Goal: Navigation & Orientation: Find specific page/section

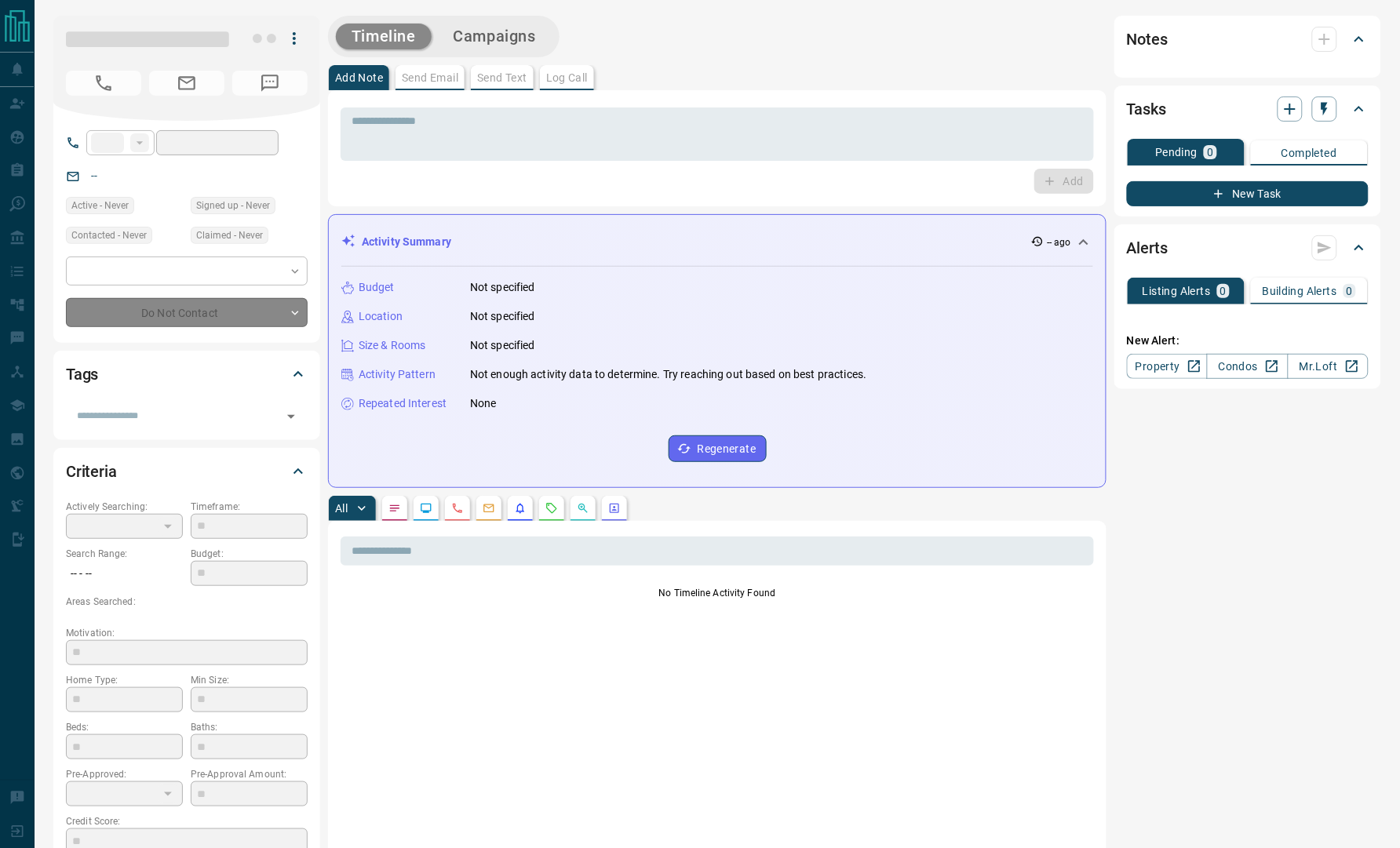
type input "**"
type input "**********"
type input "*"
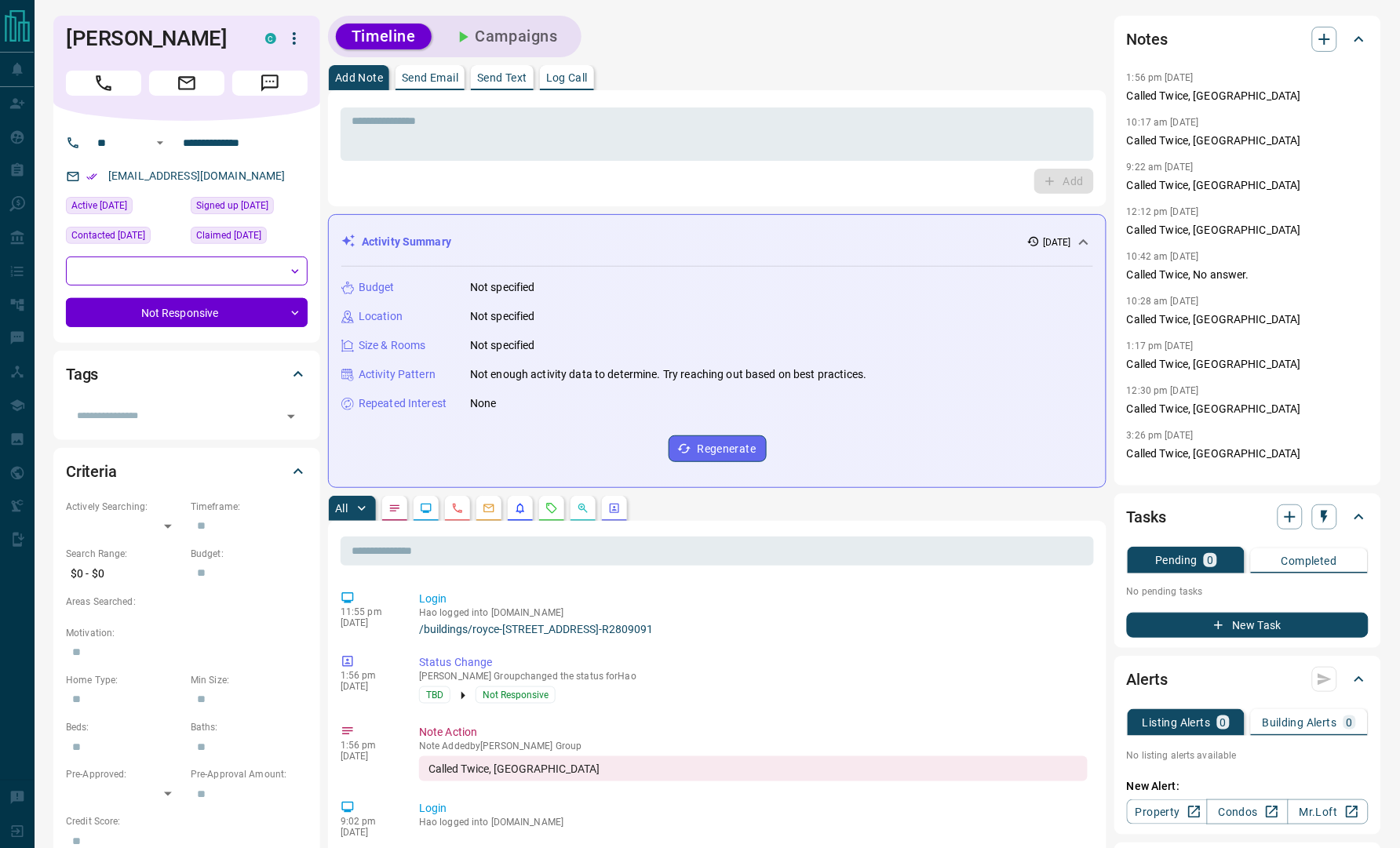
click at [725, 47] on div "Timeline Campaigns" at bounding box center [717, 36] width 778 height 41
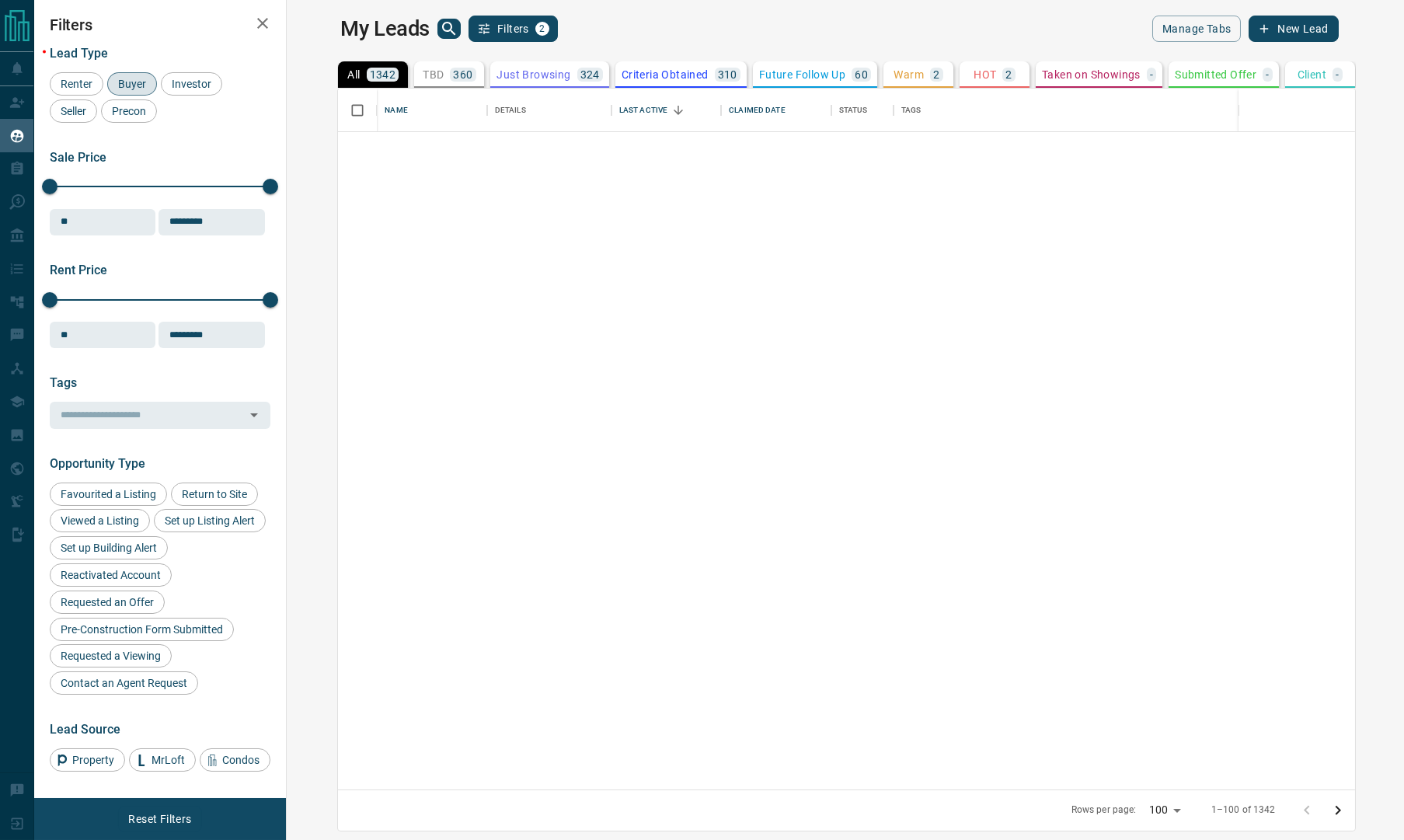
scroll to position [684, 1093]
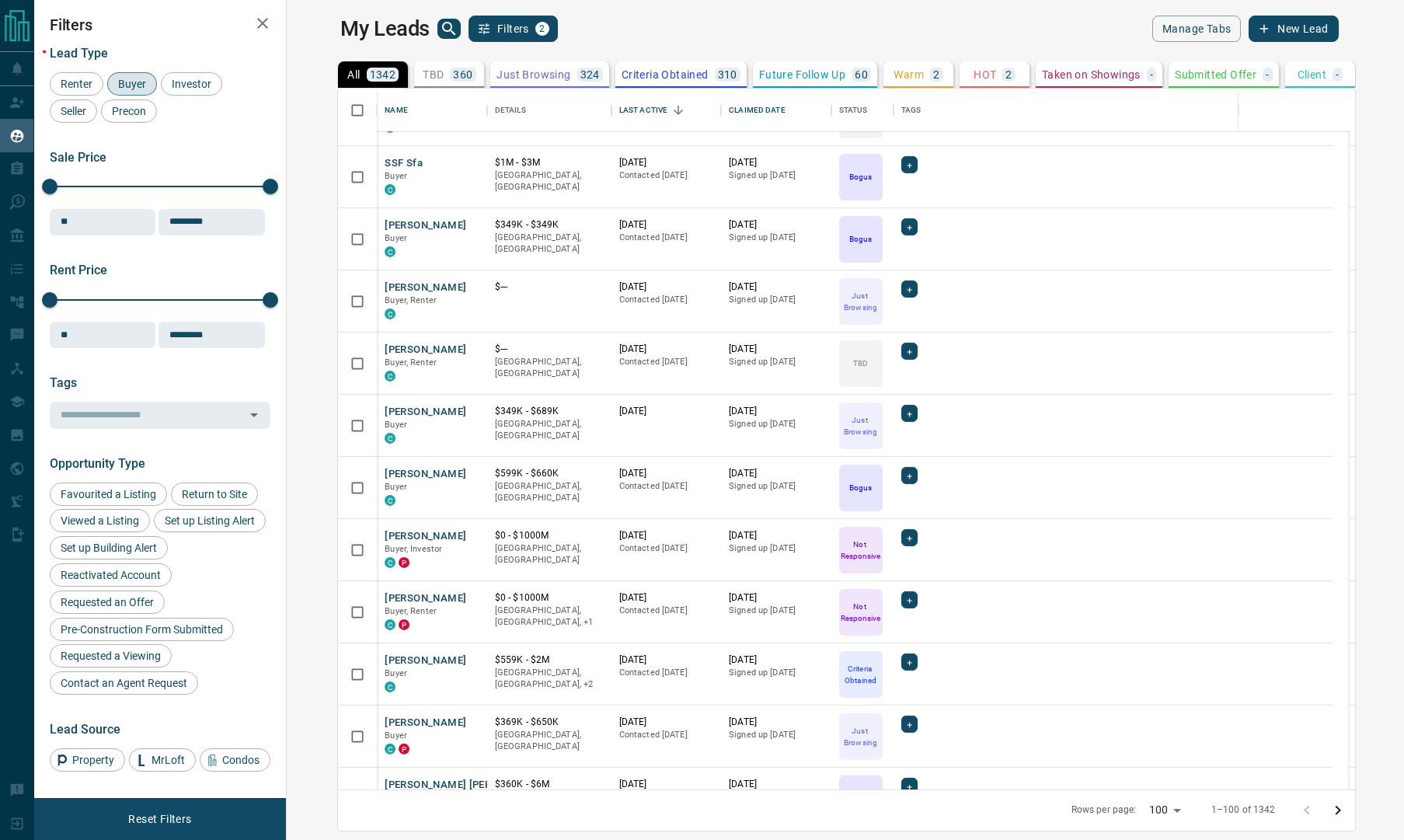
click at [341, 46] on main "My Leads Filters 2 Manage Tabs New Lead All 1342 TBD 360 Do Not Contact - Not R…" at bounding box center [839, 410] width 998 height 789
click at [1347, 814] on icon "Go to next page" at bounding box center [1338, 810] width 18 height 18
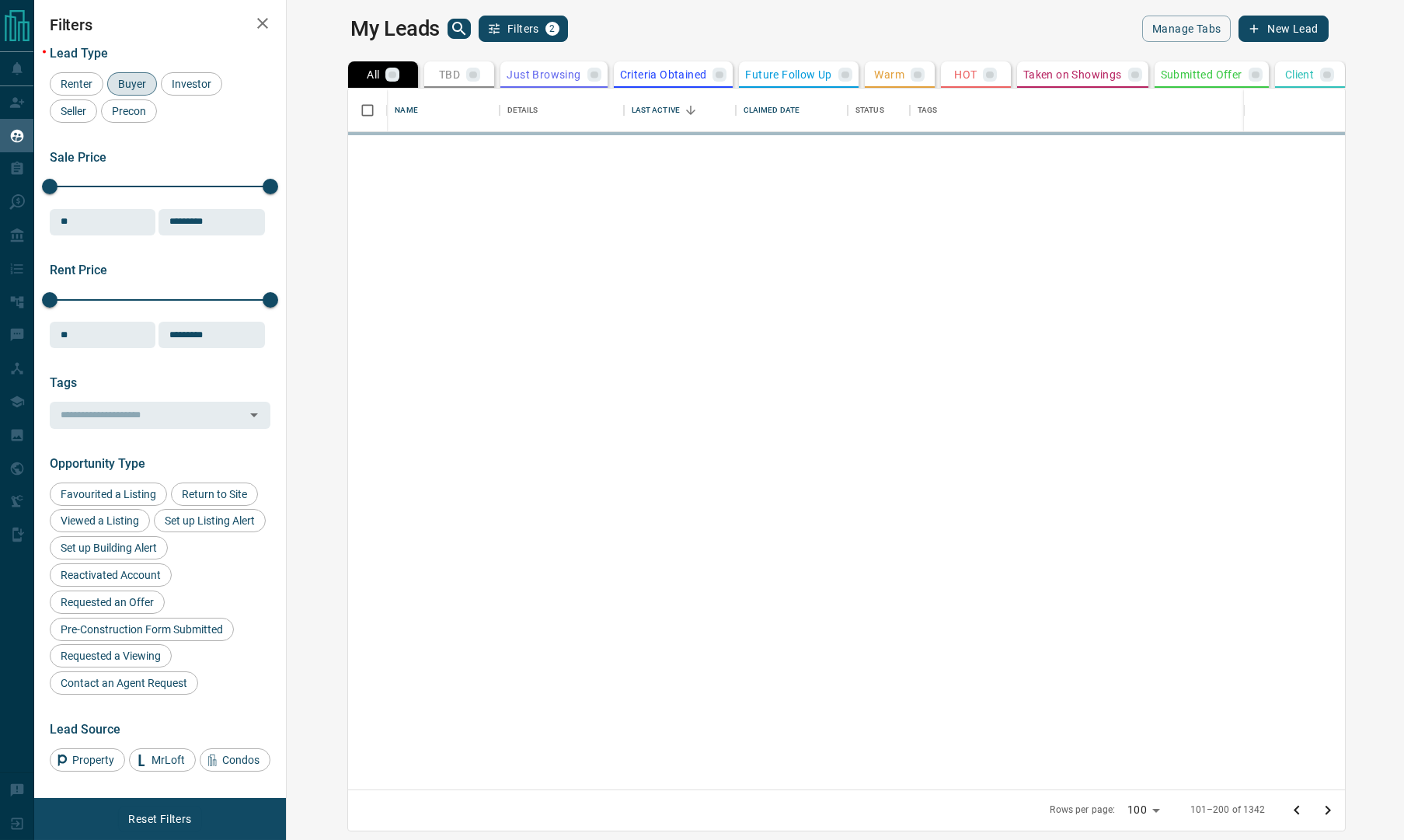
scroll to position [0, 0]
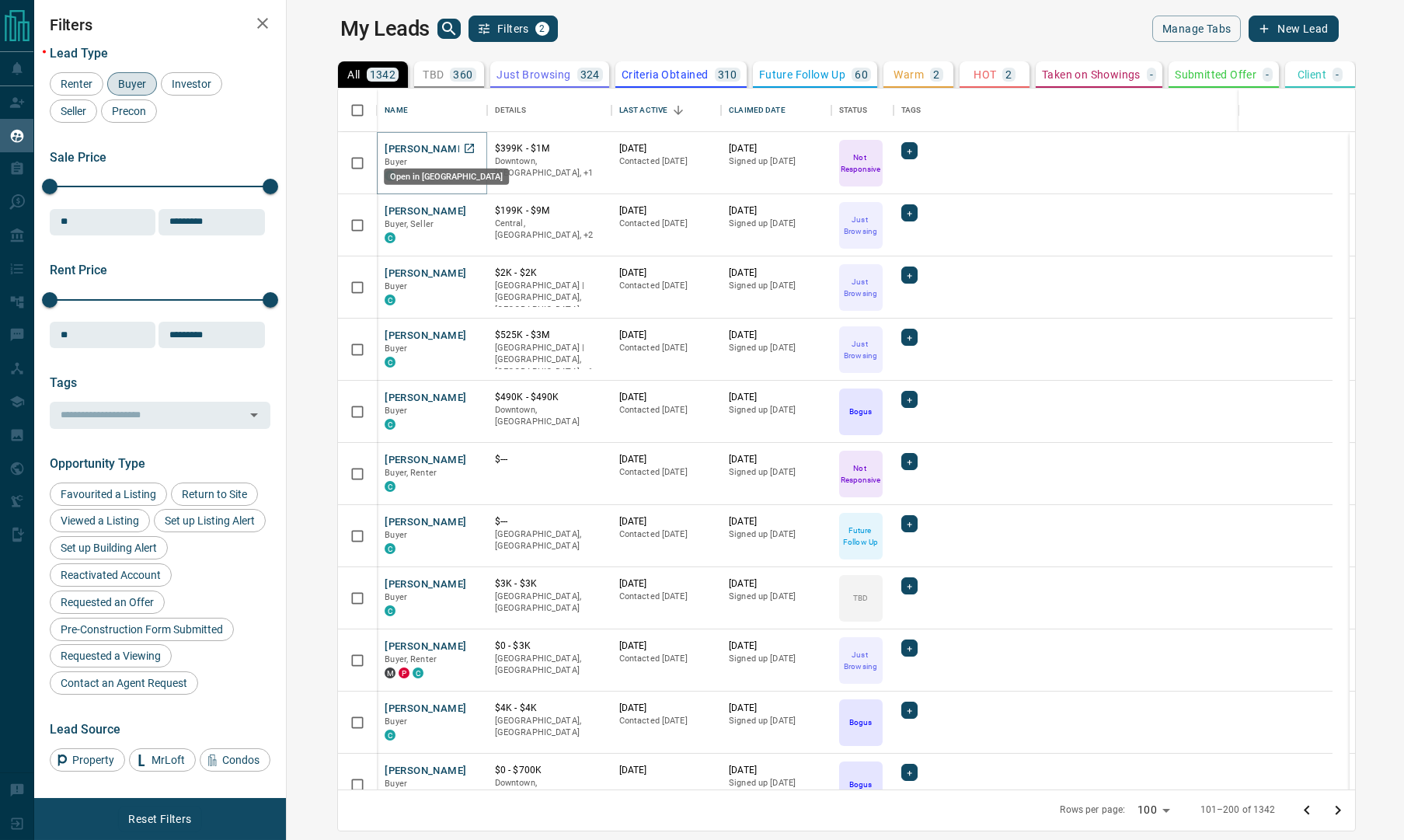
click at [464, 144] on icon "Open in New Tab" at bounding box center [470, 148] width 12 height 12
click at [464, 212] on icon "Open in New Tab" at bounding box center [470, 210] width 12 height 12
click at [464, 272] on icon "Open in New Tab" at bounding box center [470, 272] width 12 height 12
click at [465, 332] on icon "Open in New Tab" at bounding box center [469, 334] width 10 height 10
click at [464, 400] on icon "Open in New Tab" at bounding box center [470, 397] width 12 height 12
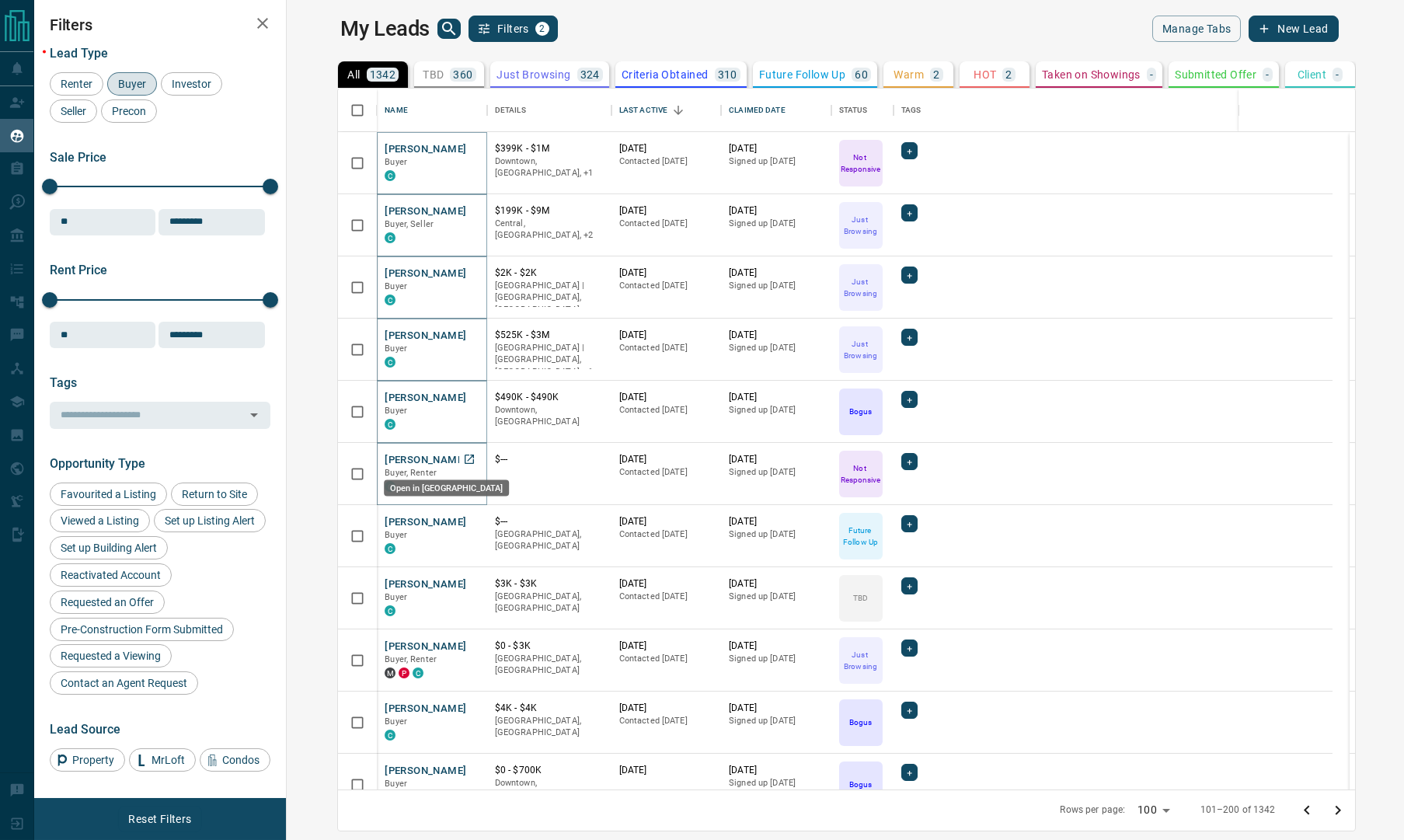
drag, startPoint x: 422, startPoint y: 461, endPoint x: 427, endPoint y: 475, distance: 14.9
click at [464, 462] on icon "Open in New Tab" at bounding box center [470, 459] width 12 height 12
click at [464, 520] on icon "Open in New Tab" at bounding box center [470, 521] width 12 height 12
click at [464, 583] on icon "Open in New Tab" at bounding box center [470, 583] width 12 height 12
click at [464, 645] on icon "Open in New Tab" at bounding box center [470, 646] width 12 height 12
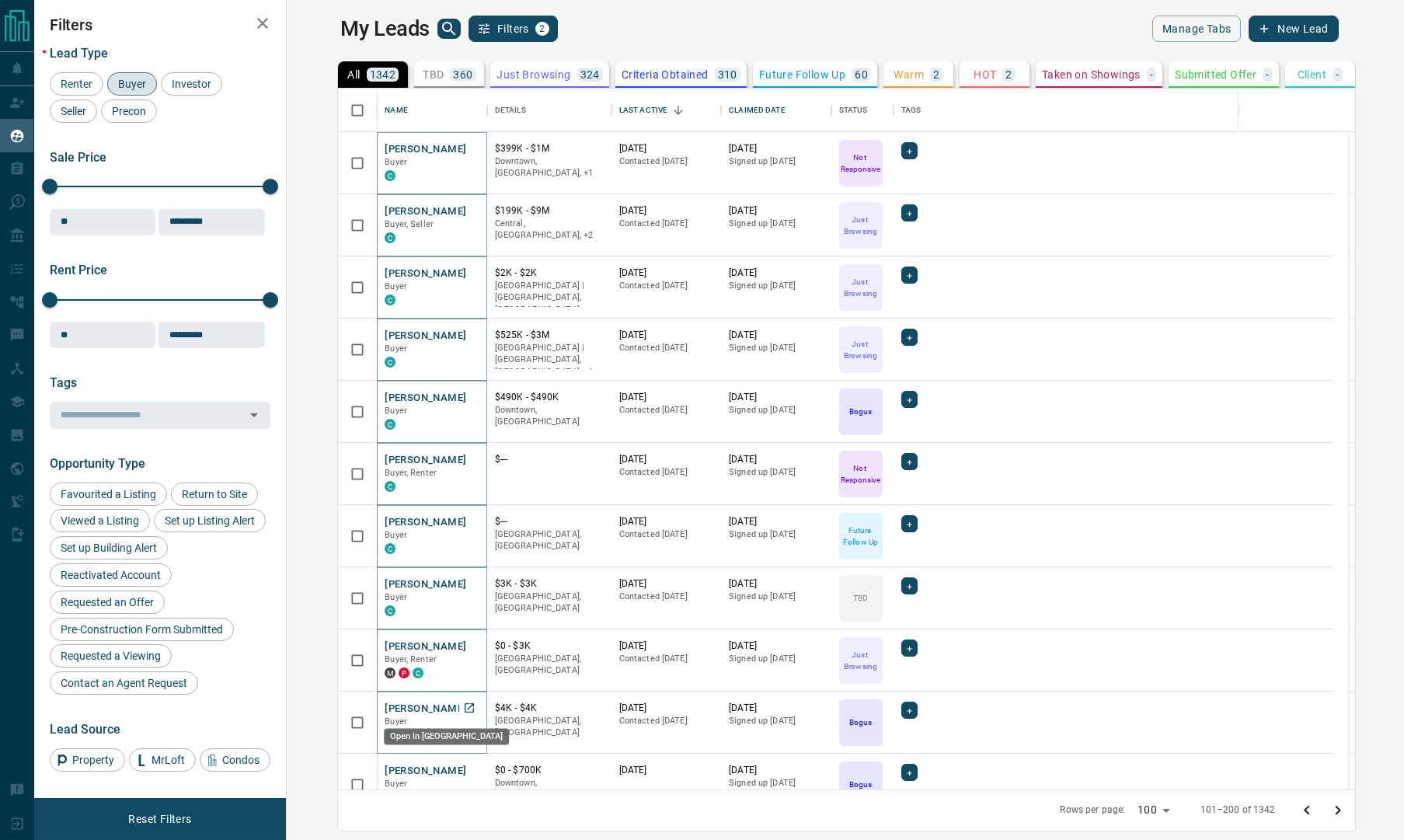
click at [465, 708] on icon "Open in New Tab" at bounding box center [469, 708] width 10 height 10
click at [464, 767] on icon "Open in New Tab" at bounding box center [470, 770] width 12 height 12
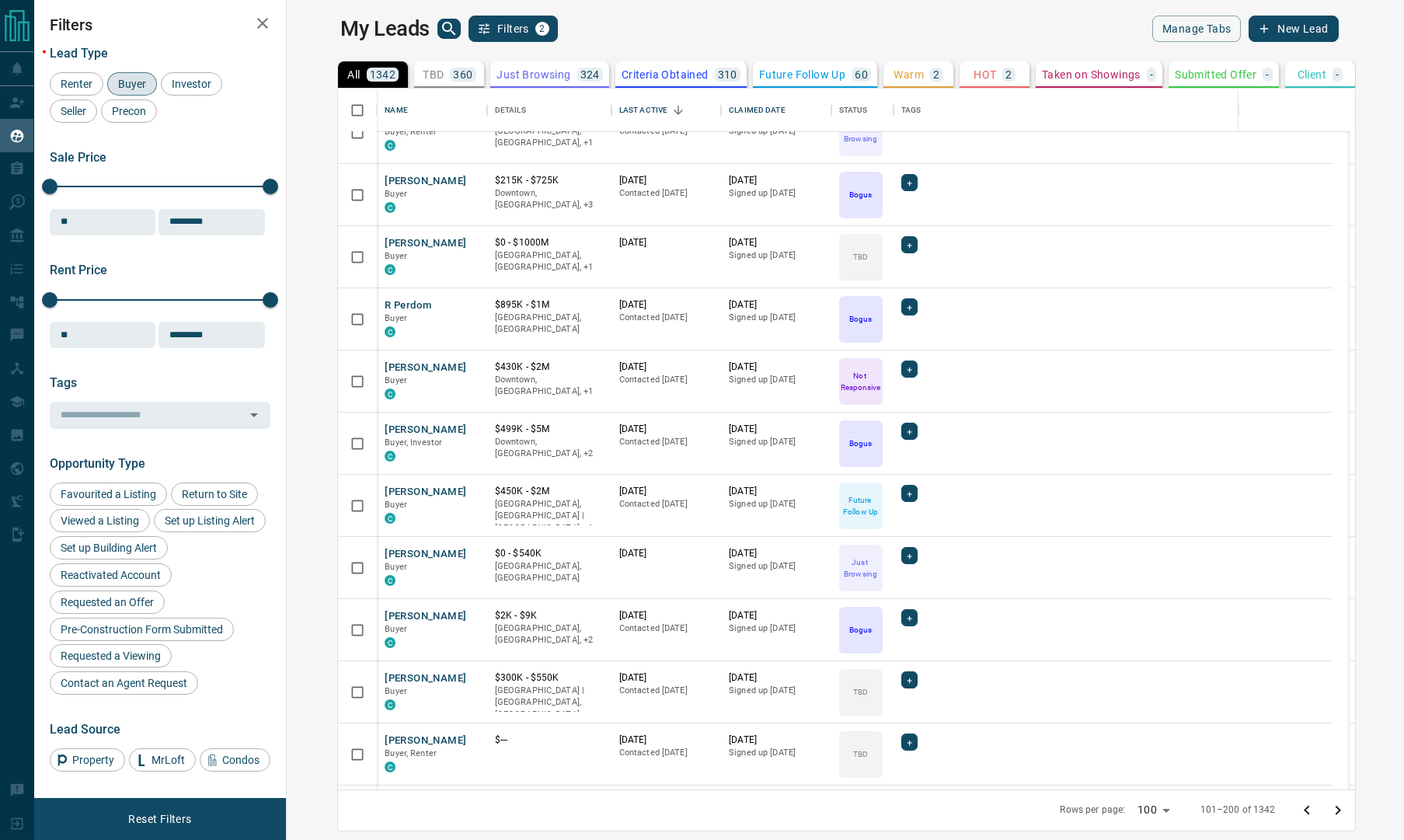
scroll to position [972, 0]
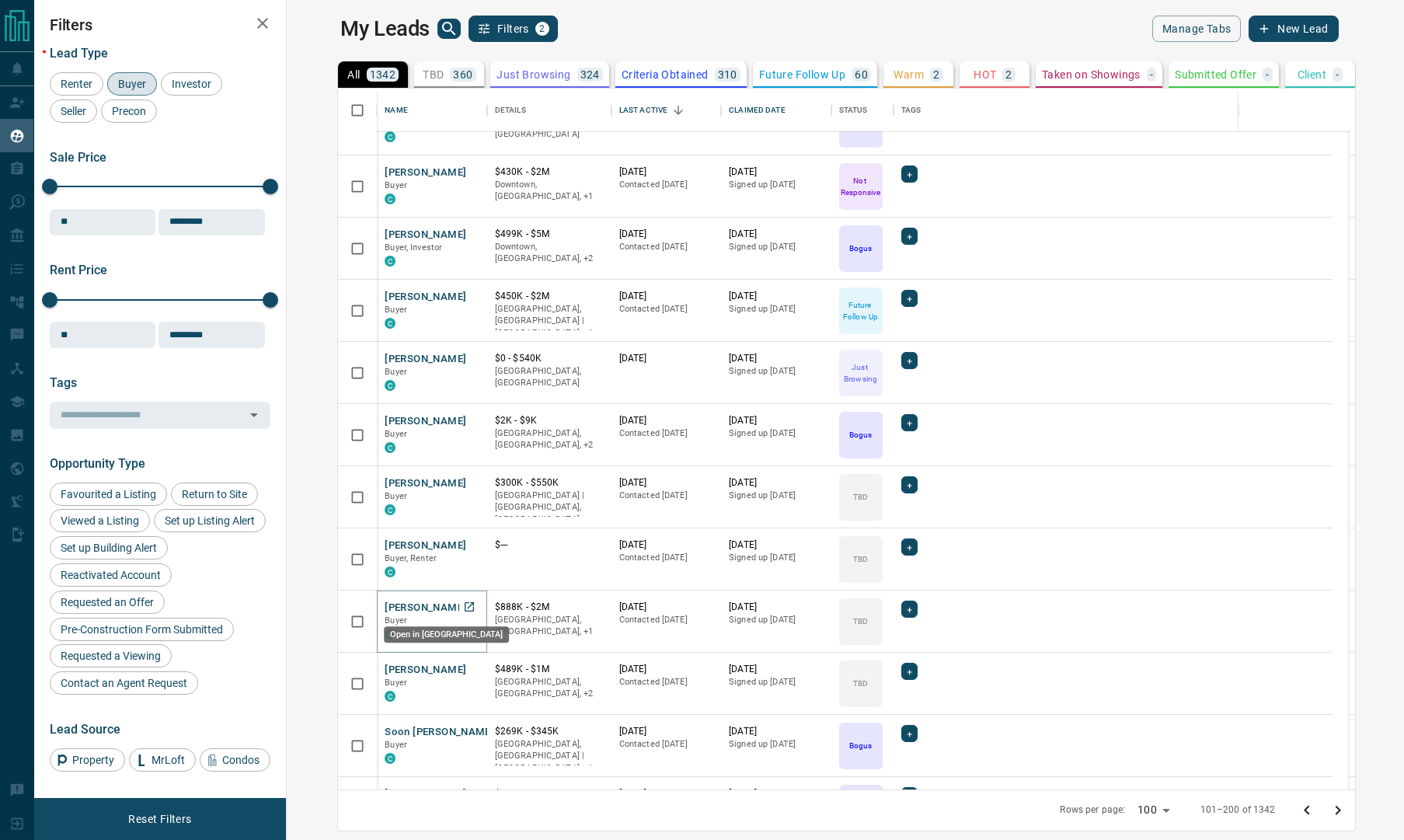
click at [465, 603] on icon "Open in New Tab" at bounding box center [469, 607] width 10 height 10
click at [464, 666] on icon "Open in New Tab" at bounding box center [470, 669] width 12 height 12
click at [464, 729] on icon "Open in New Tab" at bounding box center [470, 731] width 12 height 12
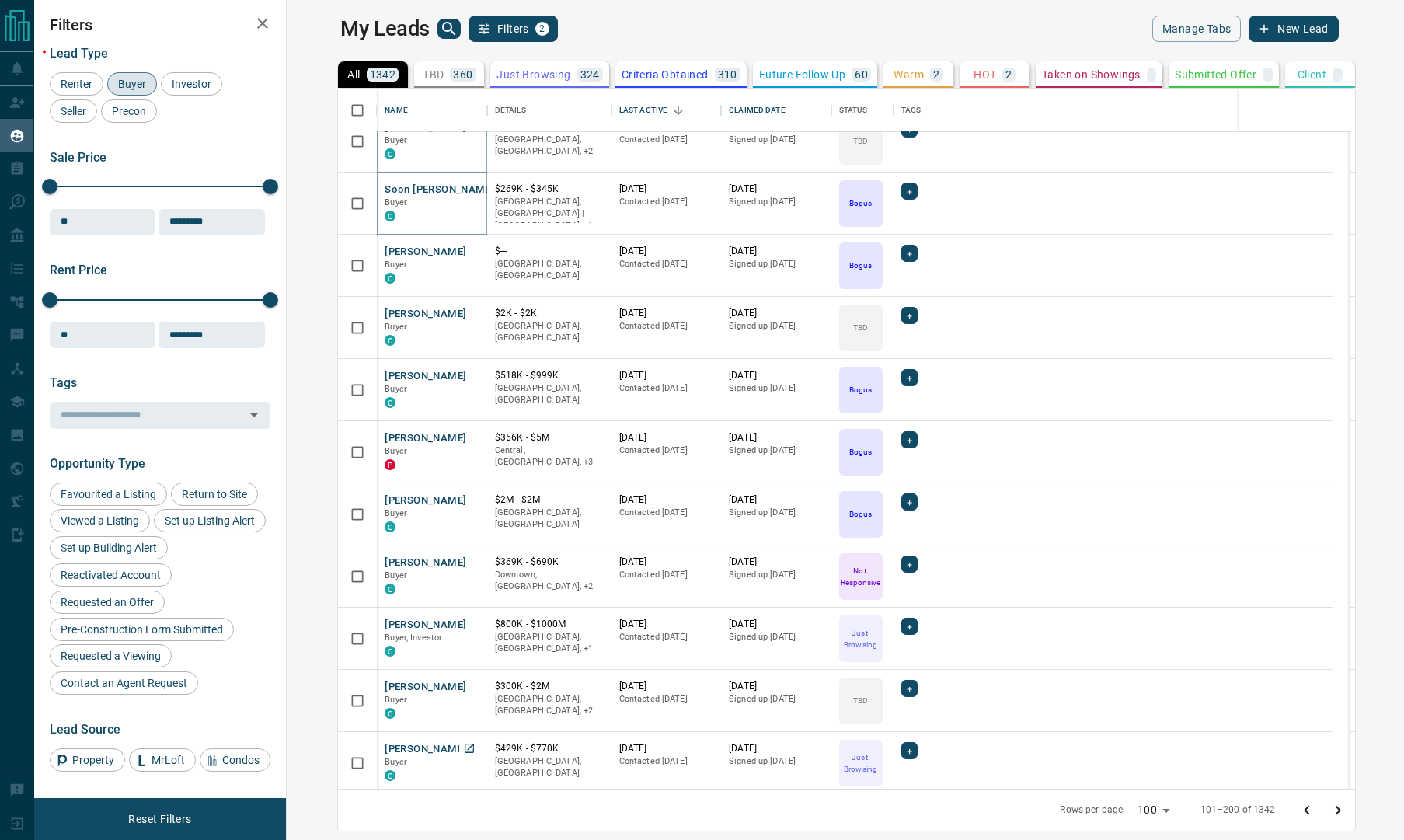
scroll to position [1554, 0]
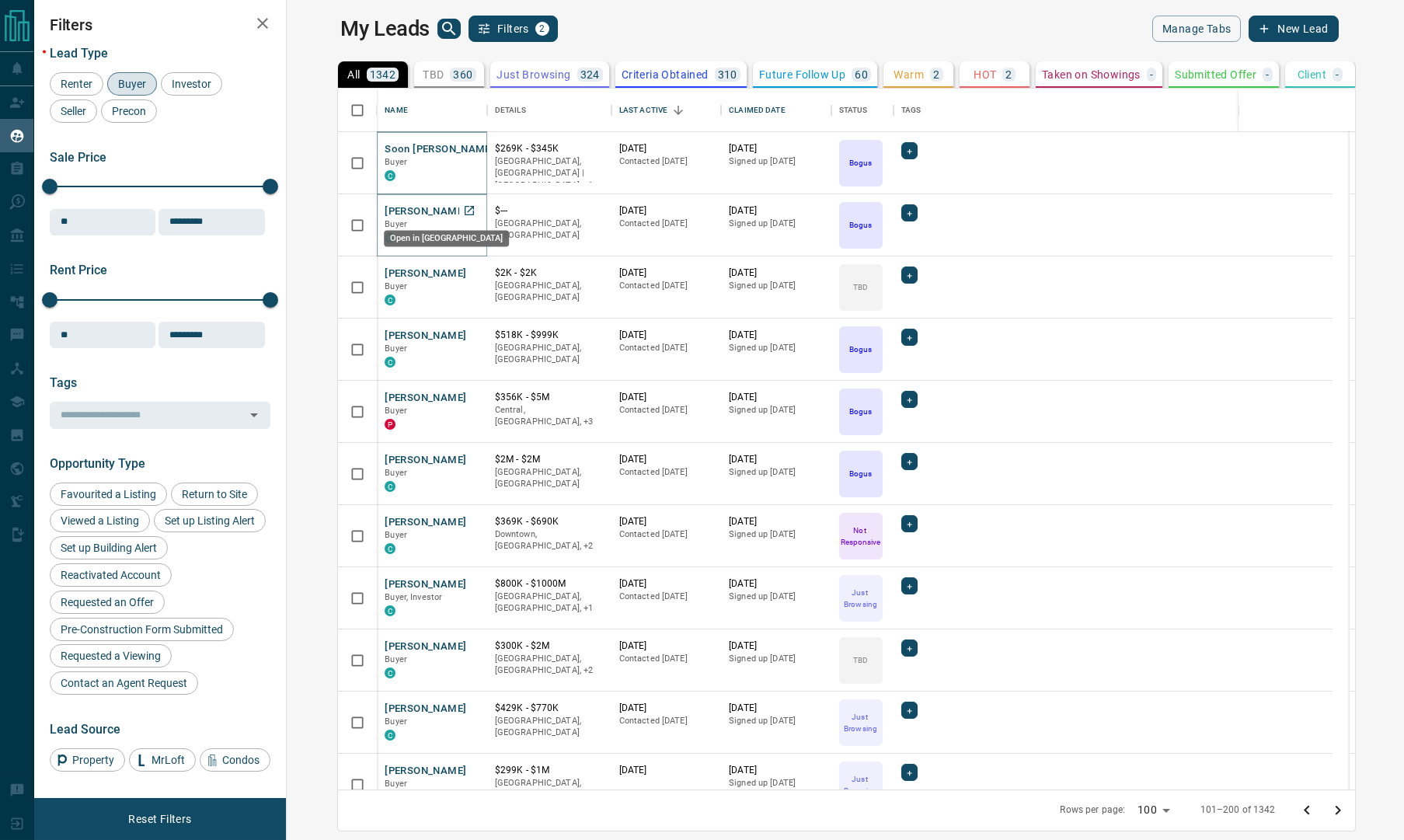
click at [464, 208] on icon "Open in New Tab" at bounding box center [470, 210] width 12 height 12
click at [465, 271] on icon "Open in New Tab" at bounding box center [469, 272] width 10 height 10
click at [464, 334] on icon "Open in New Tab" at bounding box center [470, 335] width 12 height 12
click at [464, 398] on icon "Open in New Tab" at bounding box center [470, 397] width 12 height 12
click at [464, 459] on icon "Open in New Tab" at bounding box center [470, 459] width 12 height 12
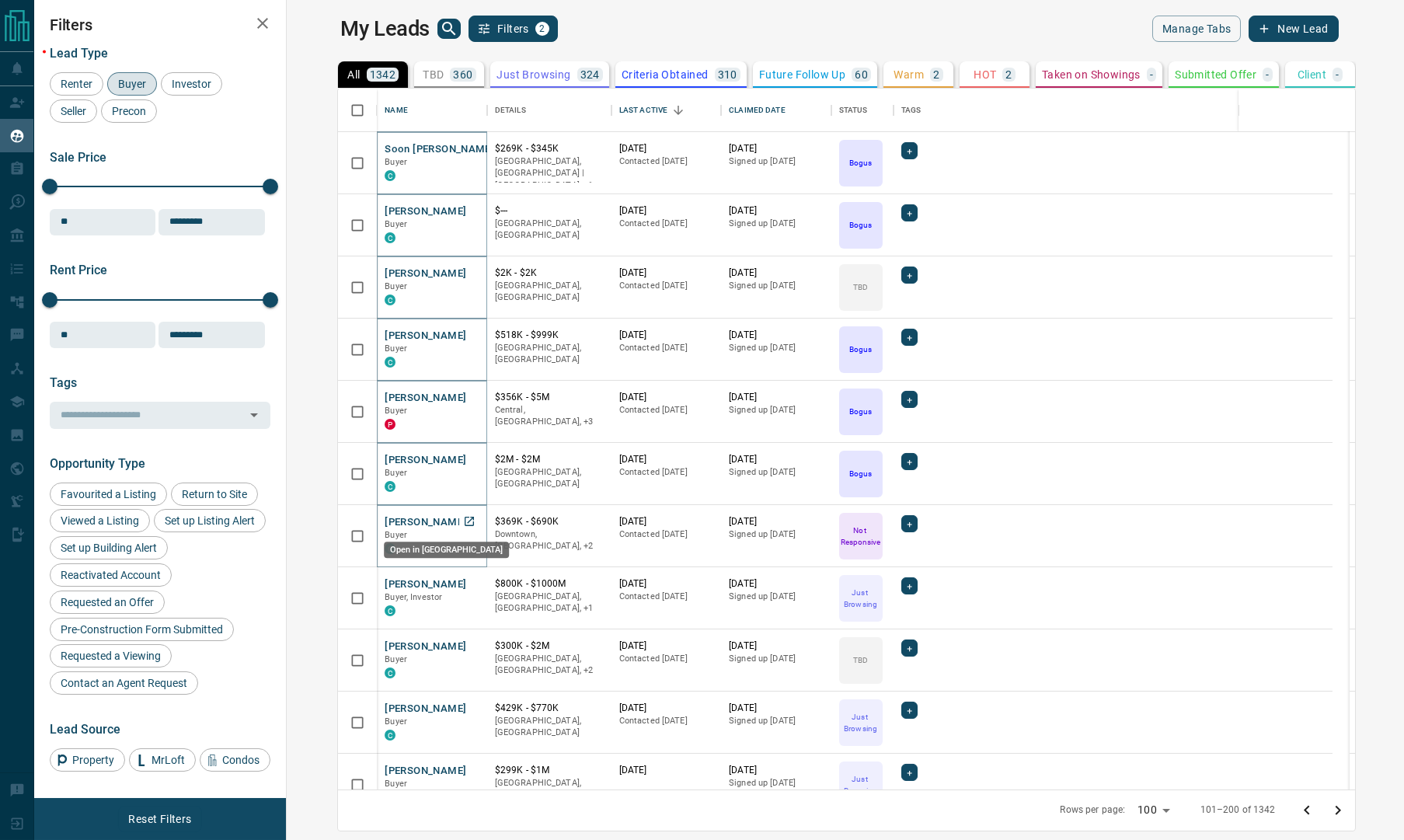
click at [465, 520] on icon "Open in New Tab" at bounding box center [469, 521] width 10 height 10
click at [464, 582] on icon "Open in New Tab" at bounding box center [470, 583] width 12 height 12
click at [464, 645] on icon "Open in New Tab" at bounding box center [470, 646] width 12 height 12
click at [465, 705] on icon "Open in New Tab" at bounding box center [469, 708] width 10 height 10
click at [465, 768] on icon "Open in New Tab" at bounding box center [469, 770] width 10 height 10
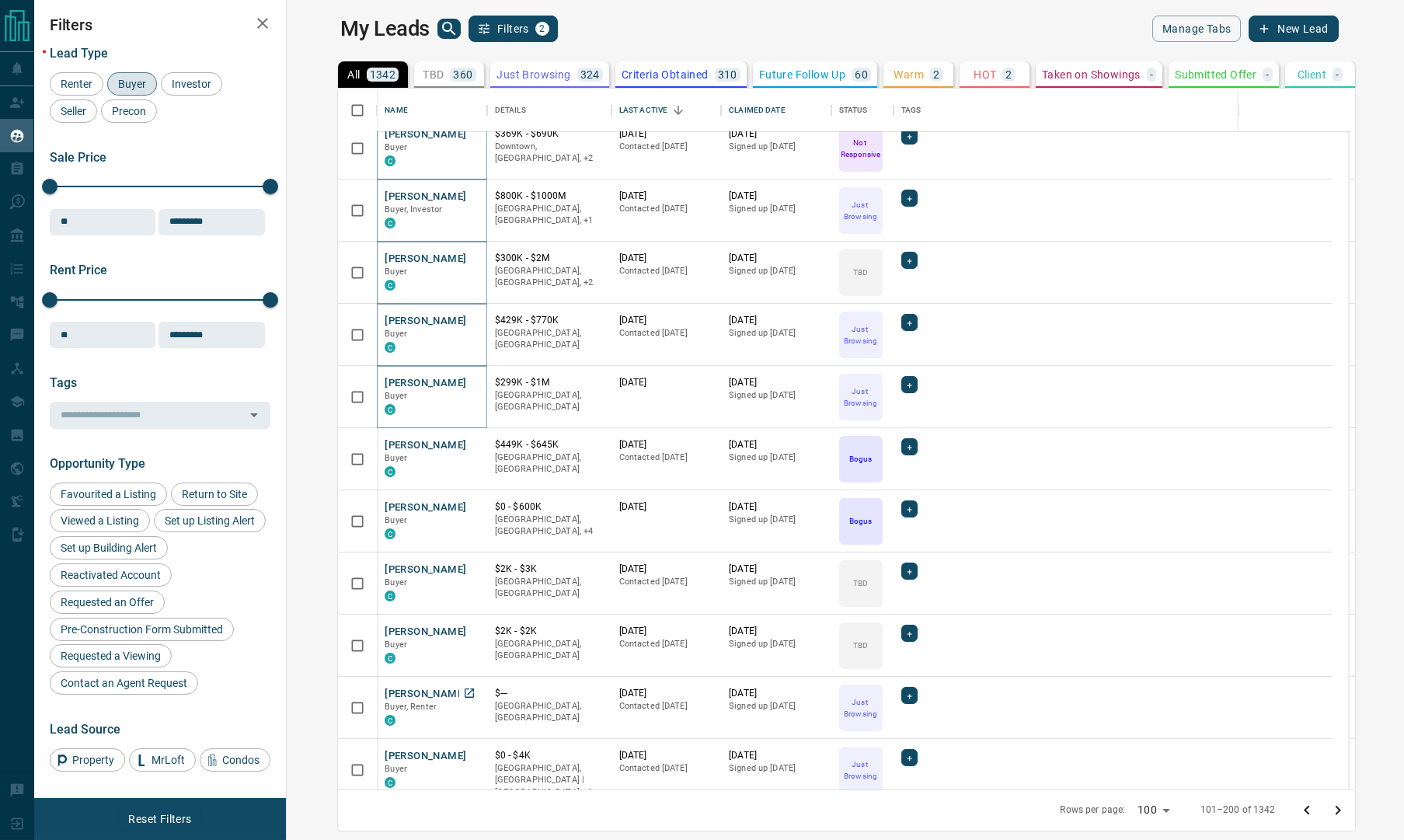
scroll to position [2138, 0]
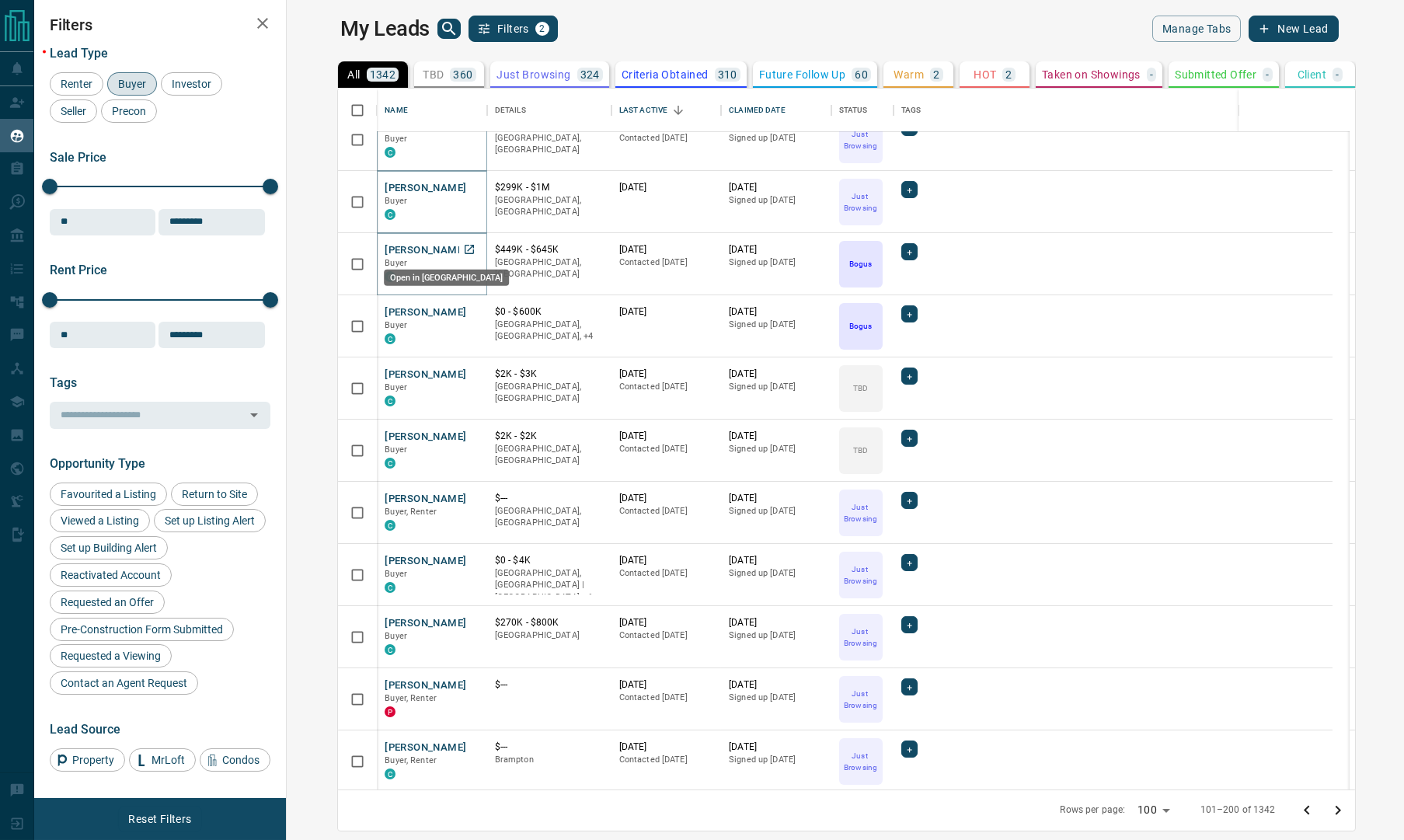
drag, startPoint x: 423, startPoint y: 248, endPoint x: 415, endPoint y: 275, distance: 28.2
click at [464, 250] on icon "Open in New Tab" at bounding box center [470, 250] width 12 height 12
click at [465, 311] on icon "Open in New Tab" at bounding box center [469, 312] width 10 height 10
click at [464, 370] on icon "Open in New Tab" at bounding box center [470, 374] width 12 height 12
click at [465, 435] on icon "Open in New Tab" at bounding box center [469, 436] width 10 height 10
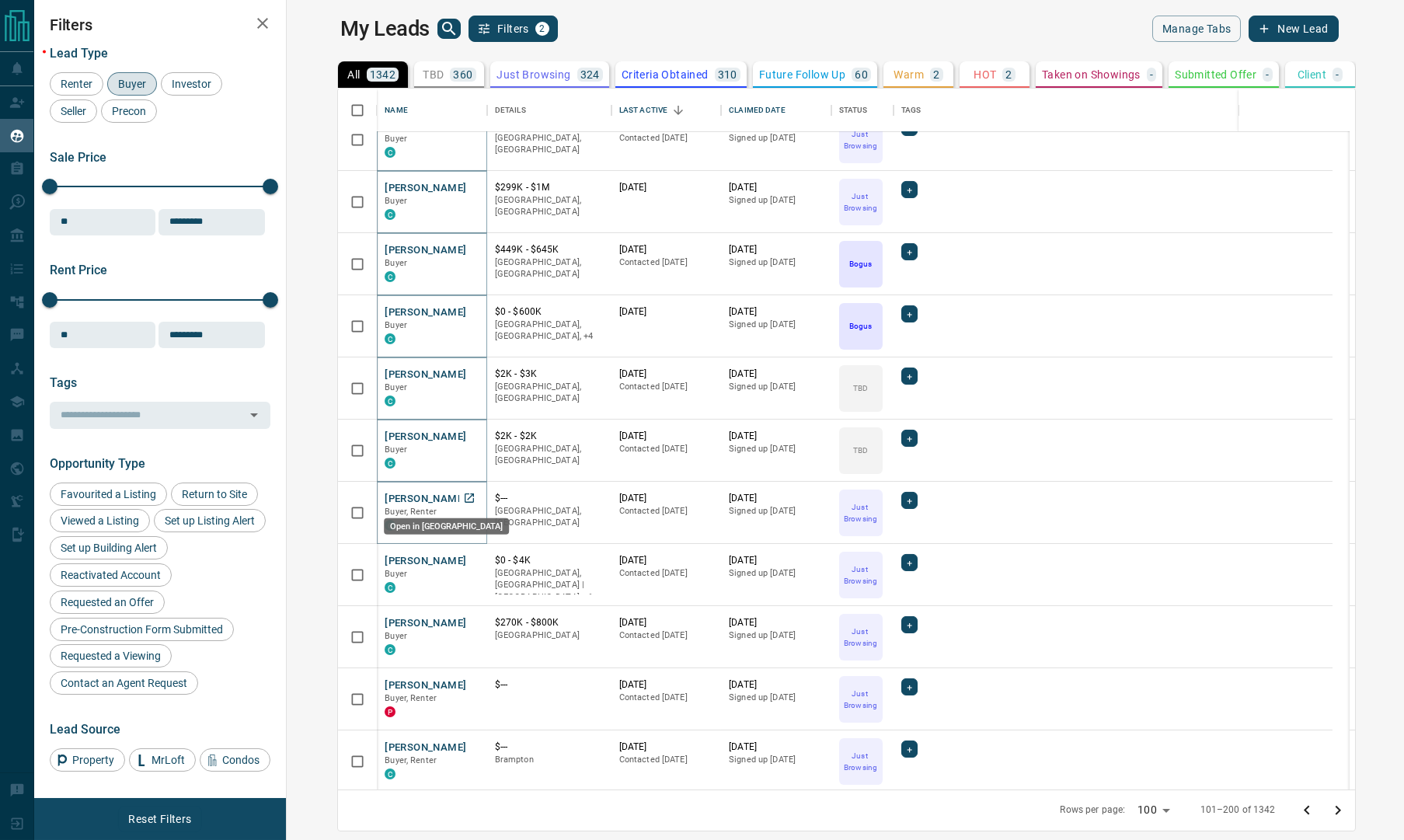
click at [464, 493] on icon "Open in New Tab" at bounding box center [470, 498] width 12 height 12
click at [464, 561] on icon "Open in New Tab" at bounding box center [470, 561] width 12 height 12
click at [465, 625] on icon "Open in New Tab" at bounding box center [469, 623] width 10 height 10
click at [464, 684] on icon "Open in New Tab" at bounding box center [470, 685] width 12 height 12
click at [464, 743] on icon "Open in New Tab" at bounding box center [470, 747] width 12 height 12
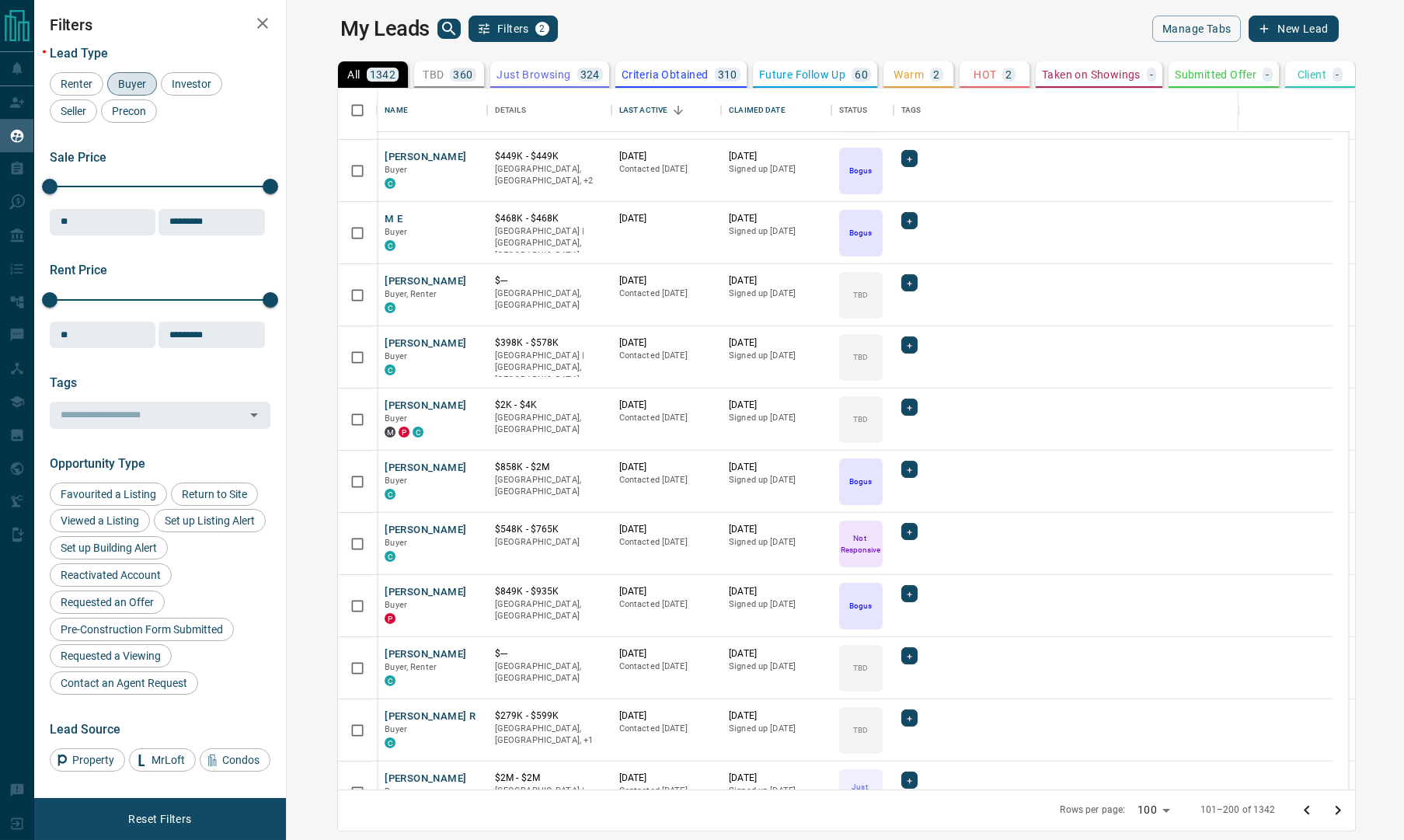
scroll to position [3109, 0]
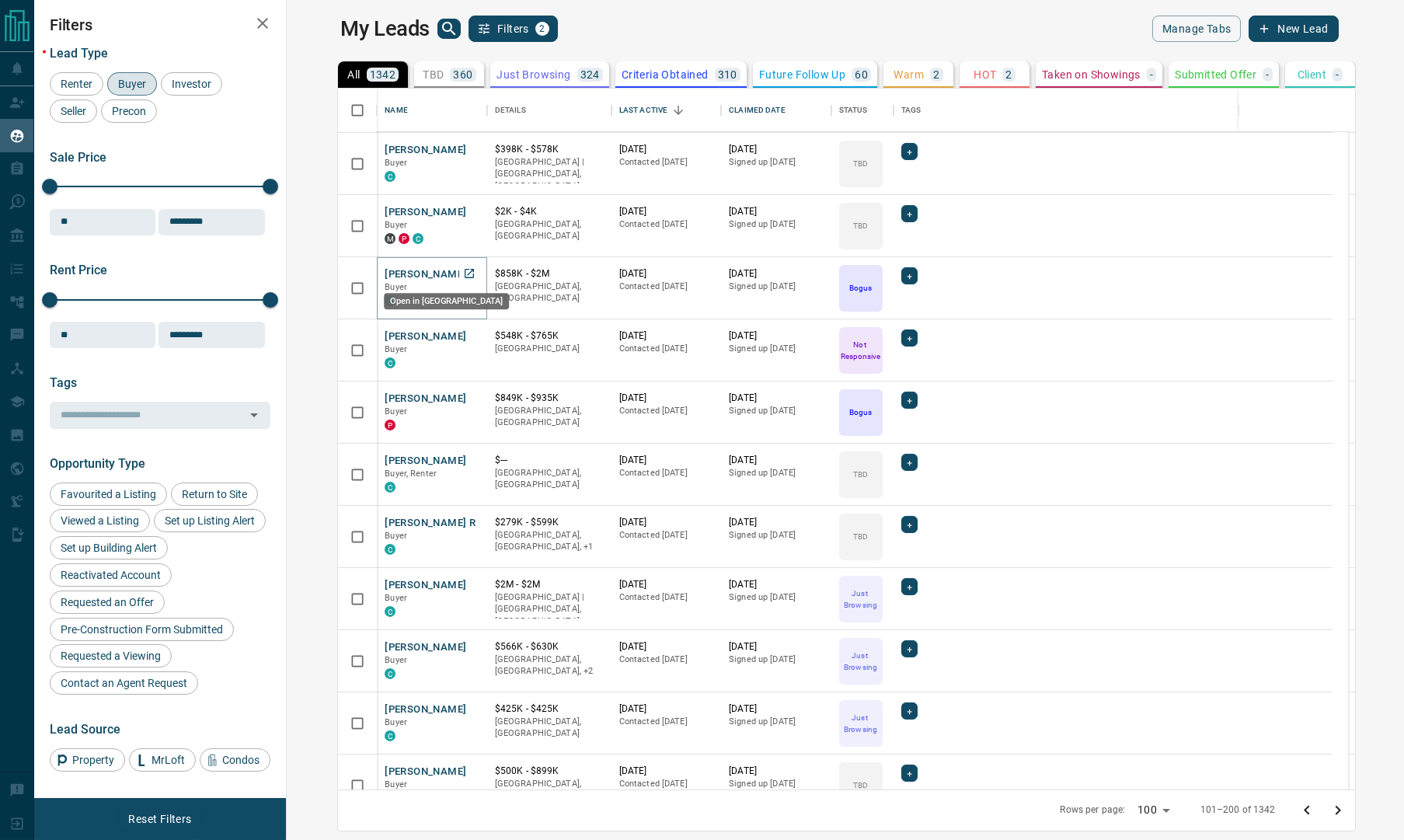
click at [464, 272] on icon "Open in New Tab" at bounding box center [470, 273] width 12 height 12
click at [465, 338] on icon "Open in New Tab" at bounding box center [469, 335] width 10 height 10
drag, startPoint x: 424, startPoint y: 393, endPoint x: 421, endPoint y: 452, distance: 59.1
click at [465, 396] on icon "Open in New Tab" at bounding box center [469, 397] width 10 height 10
click at [464, 458] on icon "Open in New Tab" at bounding box center [470, 460] width 12 height 12
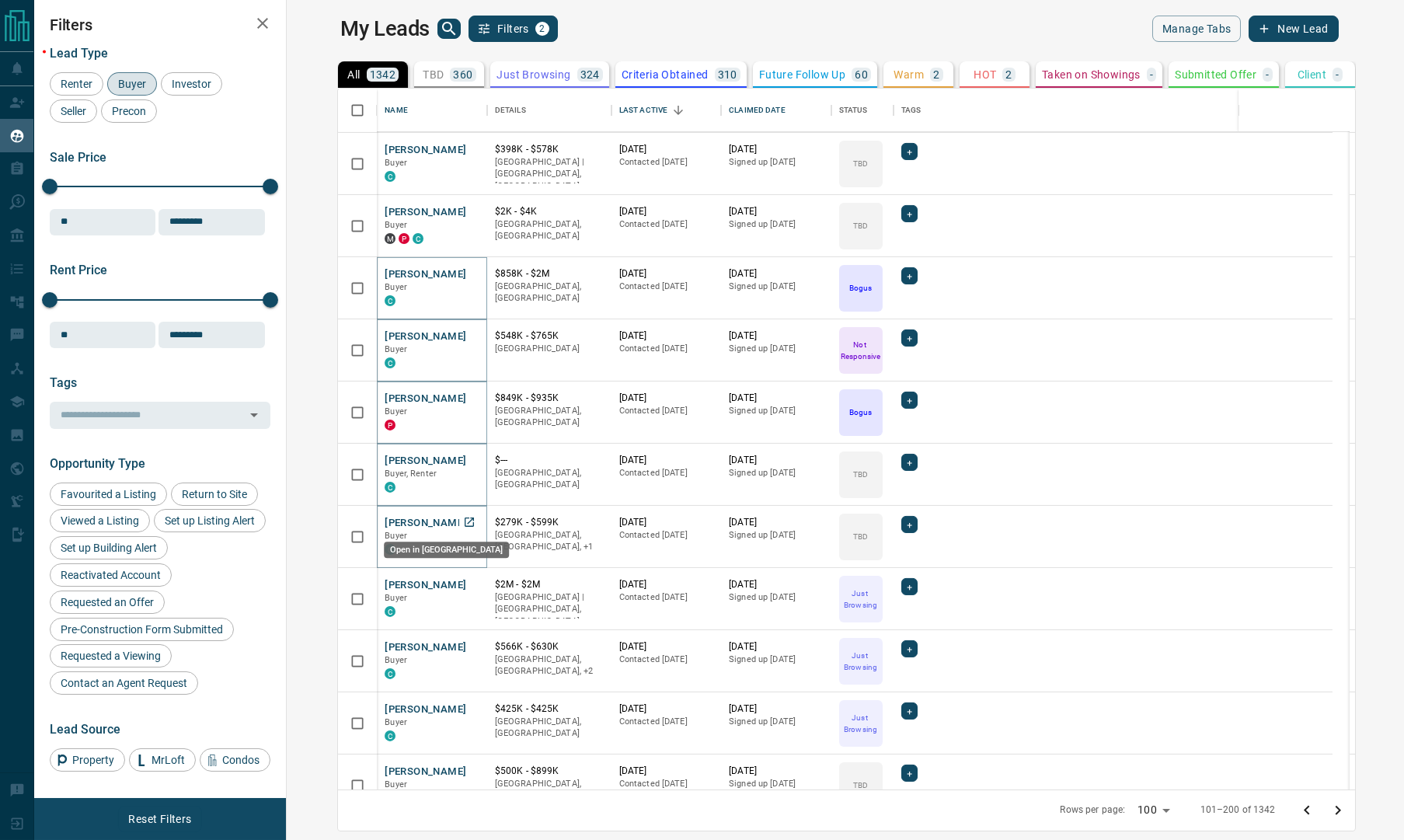
click at [464, 520] on icon "Open in New Tab" at bounding box center [470, 522] width 12 height 12
click at [465, 587] on icon "Open in New Tab" at bounding box center [469, 584] width 10 height 10
drag, startPoint x: 422, startPoint y: 647, endPoint x: 410, endPoint y: 684, distance: 38.9
click at [464, 647] on icon "Open in New Tab" at bounding box center [470, 646] width 12 height 12
click at [464, 707] on icon "Open in New Tab" at bounding box center [470, 709] width 12 height 12
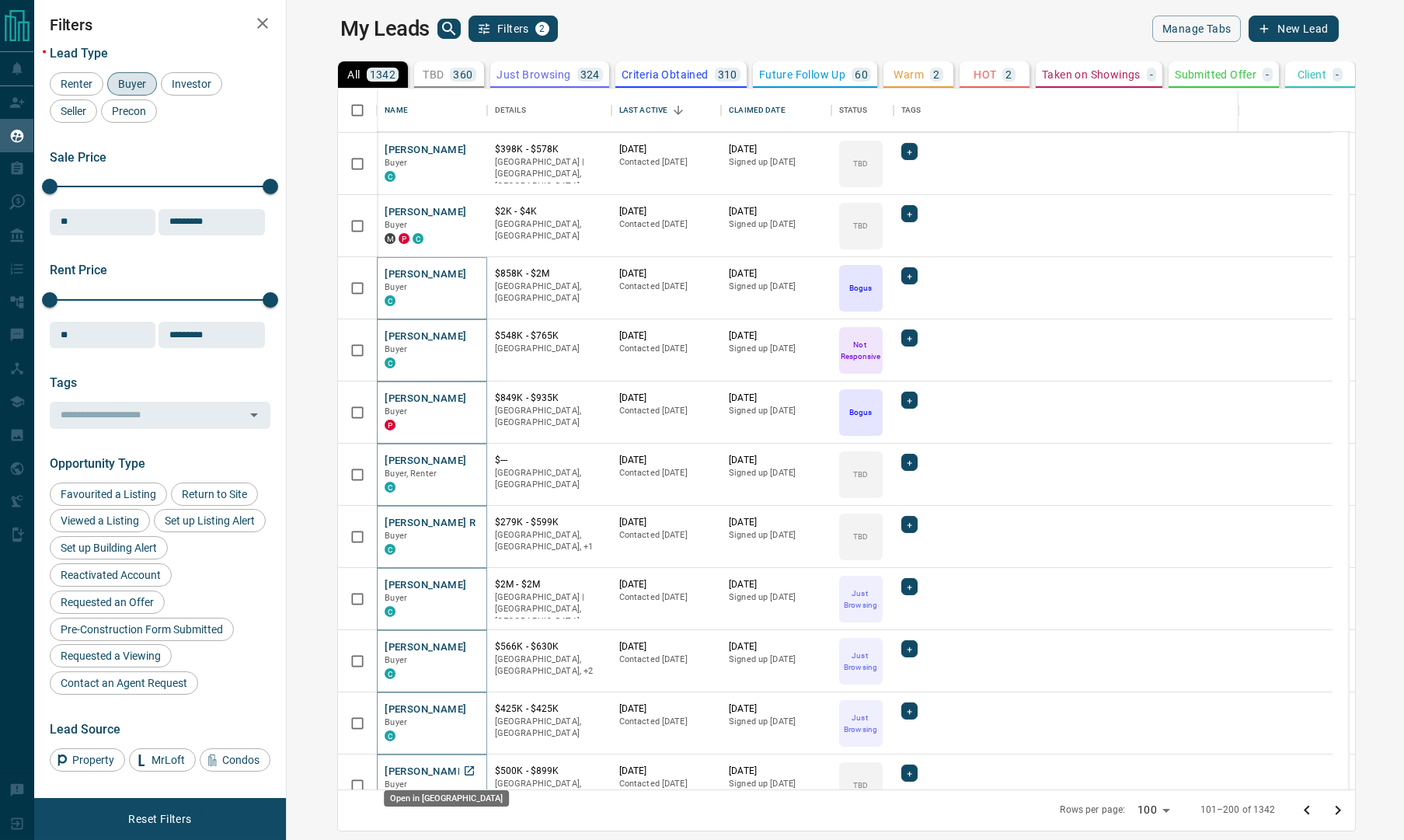
click at [464, 767] on icon "Open in New Tab" at bounding box center [470, 771] width 12 height 12
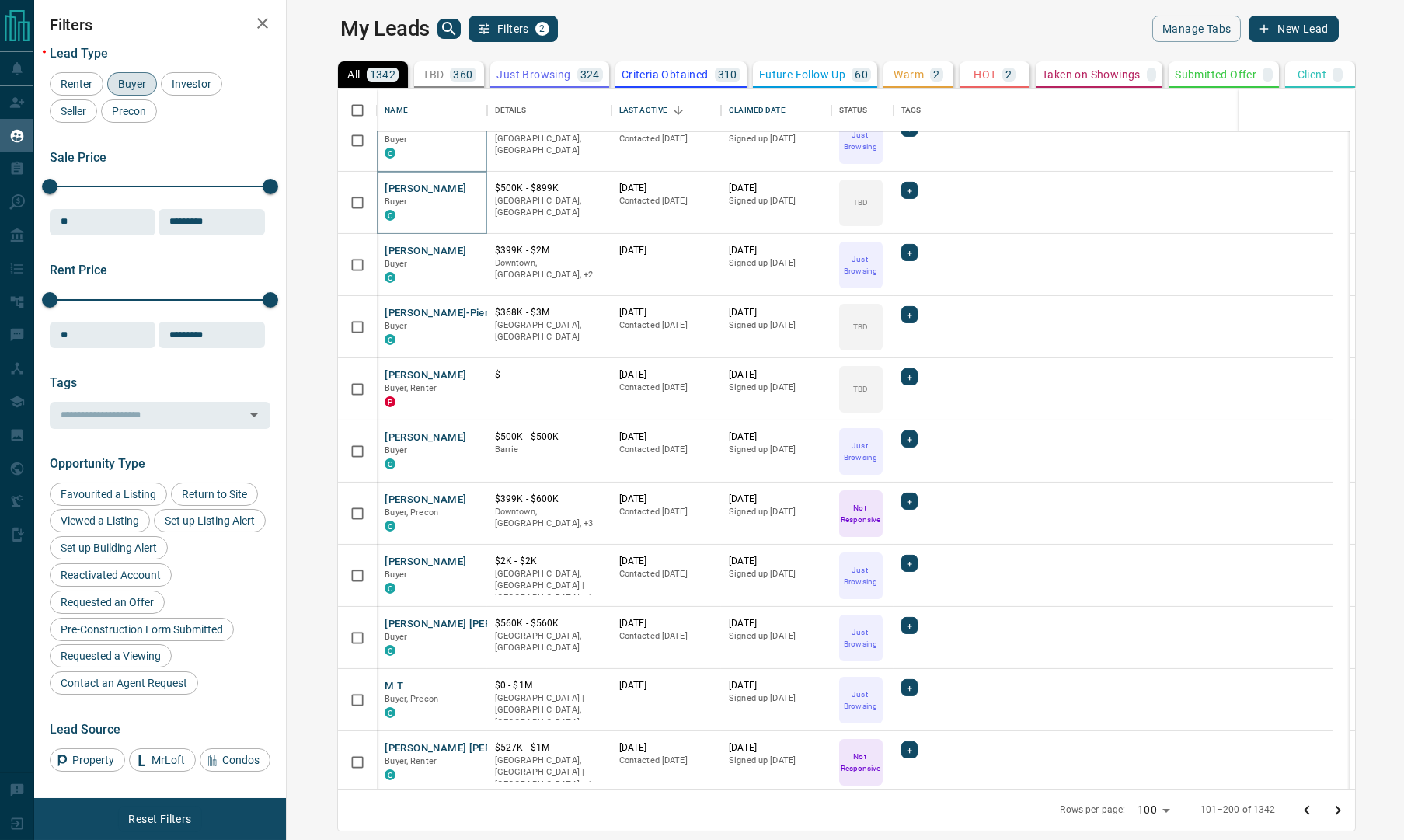
scroll to position [4080, 0]
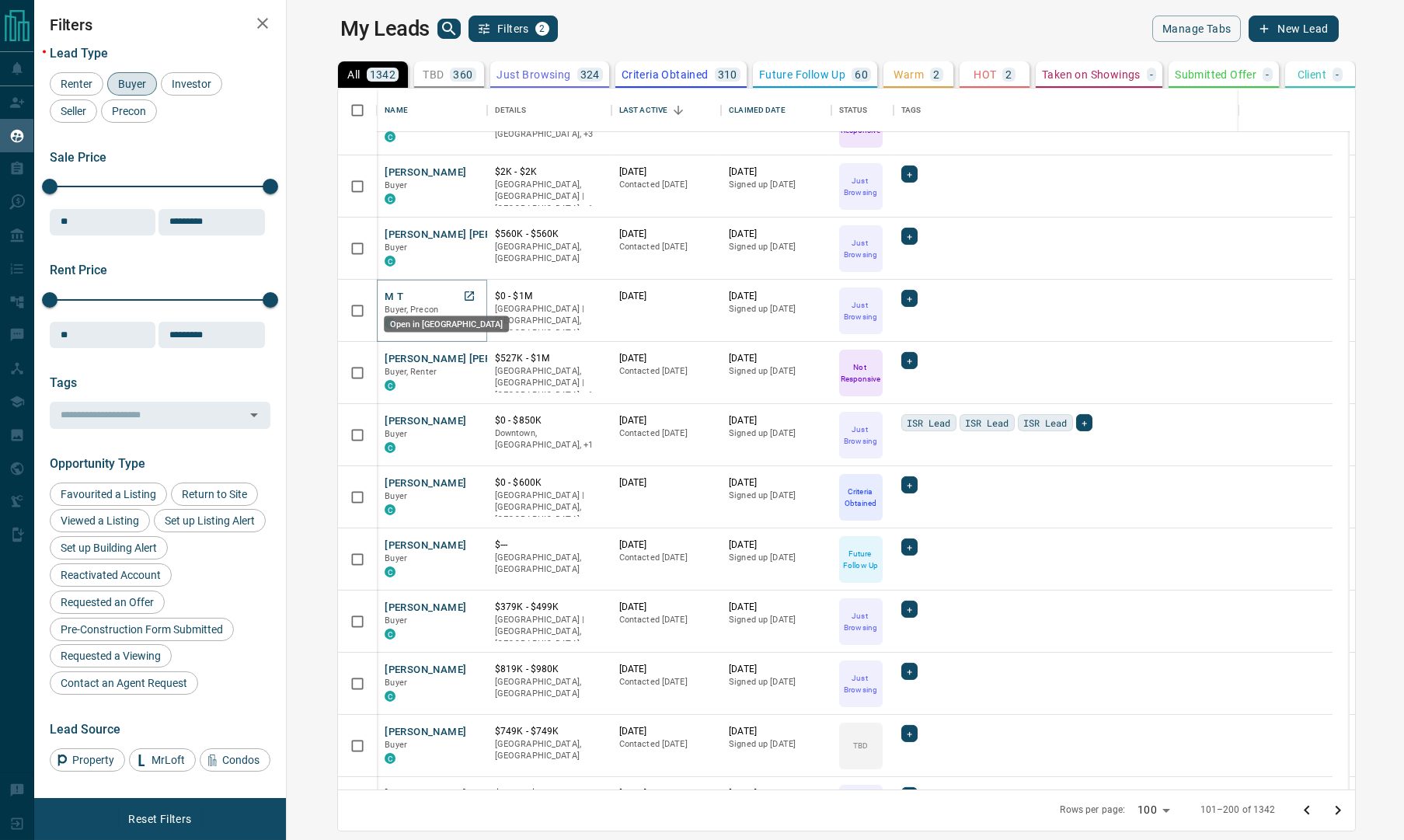
click at [464, 296] on icon "Open in New Tab" at bounding box center [470, 296] width 12 height 12
click at [465, 357] on icon "Open in New Tab" at bounding box center [469, 358] width 10 height 10
click at [464, 417] on icon "Open in New Tab" at bounding box center [470, 420] width 12 height 12
click at [464, 481] on icon "Open in New Tab" at bounding box center [470, 483] width 12 height 12
click at [465, 542] on icon "Open in New Tab" at bounding box center [469, 545] width 10 height 10
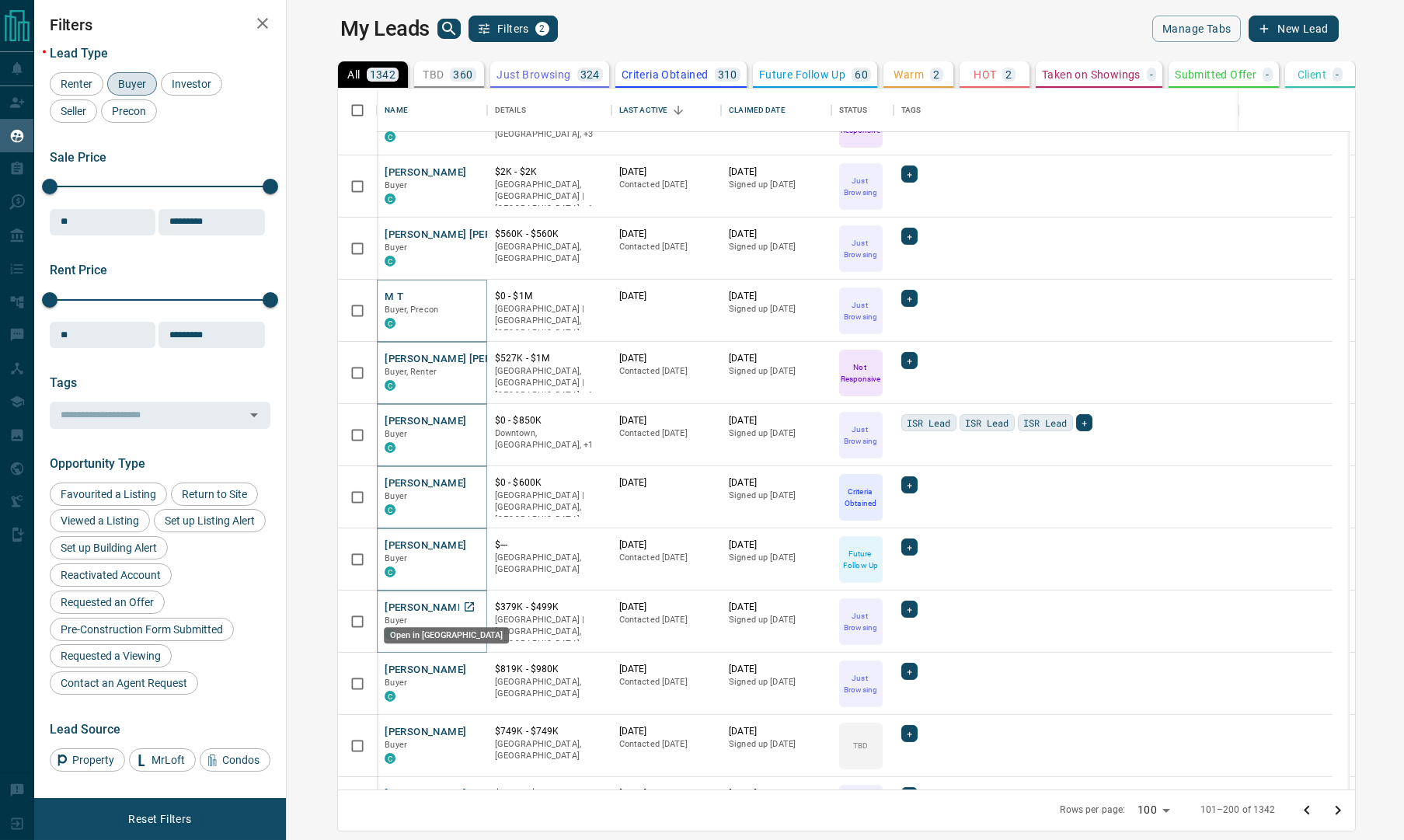
click at [465, 610] on icon "Open in New Tab" at bounding box center [469, 607] width 10 height 10
click at [465, 664] on icon "Open in New Tab" at bounding box center [469, 669] width 10 height 10
click at [464, 728] on icon "Open in New Tab" at bounding box center [470, 731] width 12 height 12
